Goal: Information Seeking & Learning: Learn about a topic

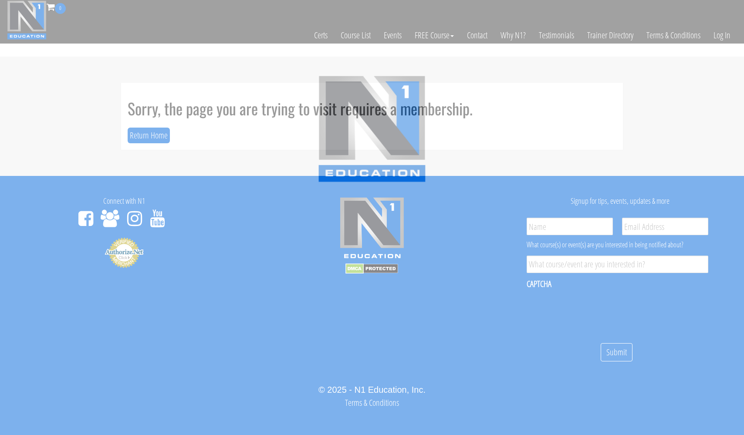
scroll to position [5, 0]
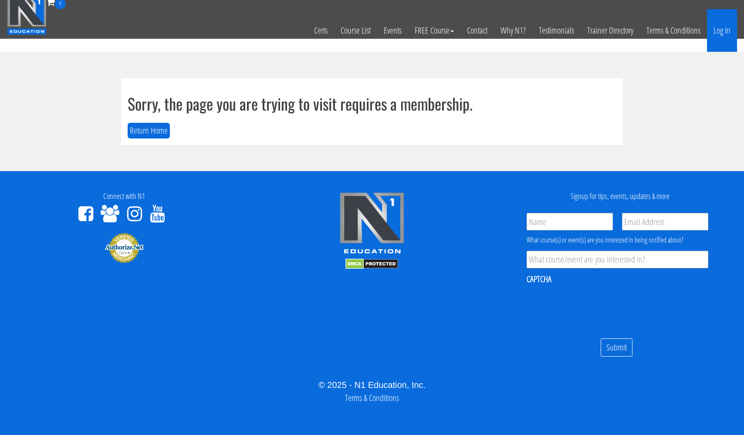
click at [716, 30] on link "Log In" at bounding box center [722, 30] width 30 height 43
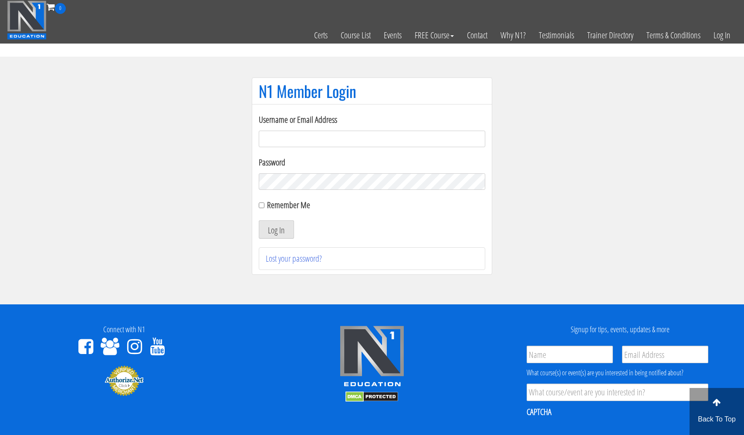
type input "[EMAIL_ADDRESS][DOMAIN_NAME]"
click at [276, 230] on button "Log In" at bounding box center [276, 229] width 35 height 18
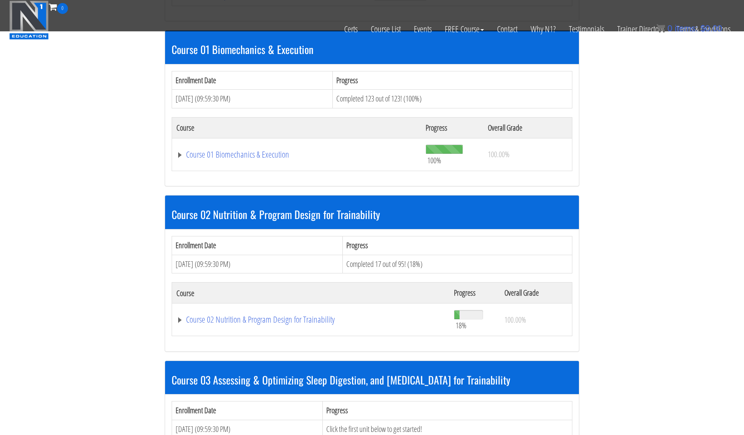
scroll to position [420, 0]
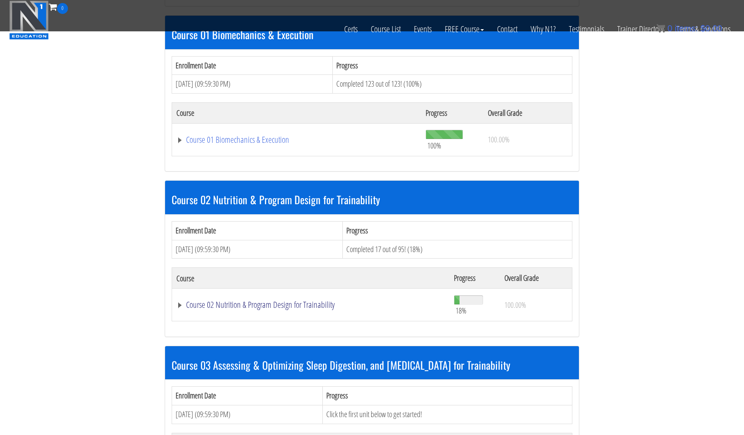
click at [251, 301] on link "Course 02 Nutrition & Program Design for Trainability" at bounding box center [310, 305] width 269 height 9
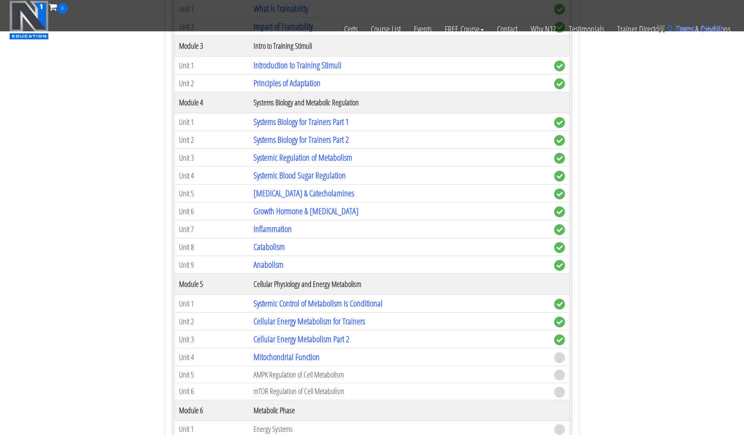
scroll to position [827, 0]
